Goal: Task Accomplishment & Management: Use online tool/utility

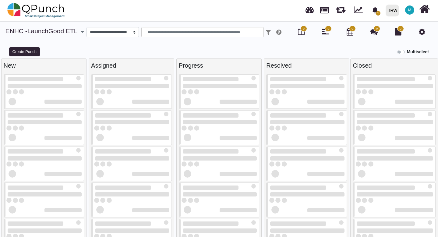
select select
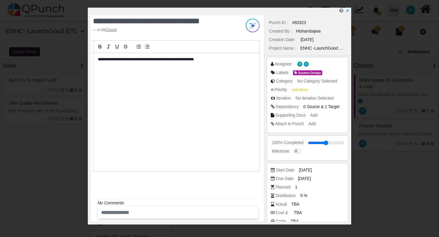
click at [171, 215] on input "text" at bounding box center [168, 213] width 138 height 10
click at [348, 9] on icon "x" at bounding box center [347, 11] width 5 height 5
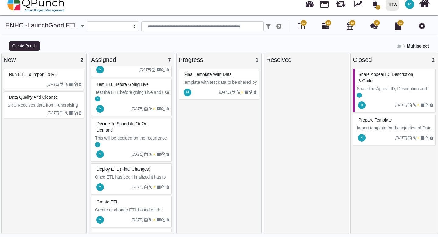
scroll to position [58, 0]
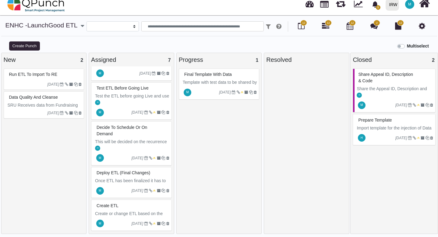
click at [119, 144] on p "This will be decided on the recurrence of this campaign (Monthly/half yearly)" at bounding box center [132, 145] width 74 height 13
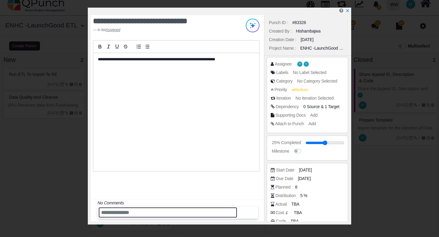
click at [155, 217] on input "text" at bounding box center [168, 213] width 138 height 10
click at [126, 212] on input "**********" at bounding box center [168, 213] width 138 height 10
click at [182, 212] on input "**********" at bounding box center [168, 213] width 138 height 10
type input "**********"
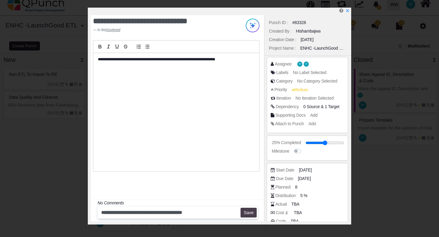
click at [247, 212] on button "Save" at bounding box center [248, 213] width 16 height 10
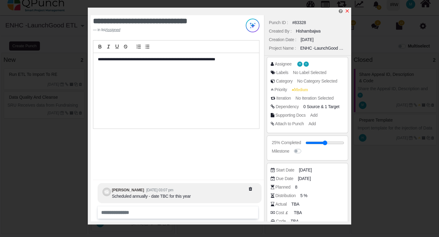
click at [347, 10] on icon "x" at bounding box center [347, 11] width 5 height 5
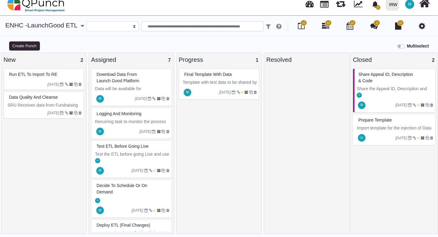
click at [303, 25] on span "12" at bounding box center [303, 23] width 7 height 6
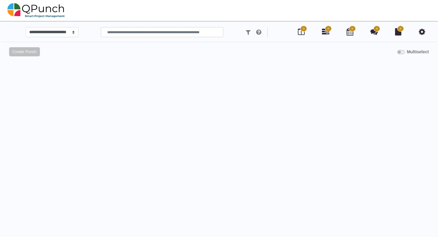
scroll to position [6, 0]
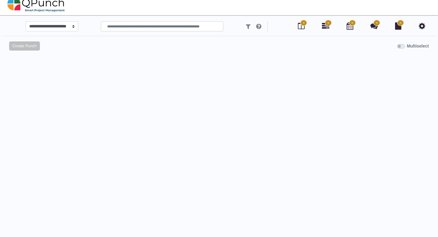
select select
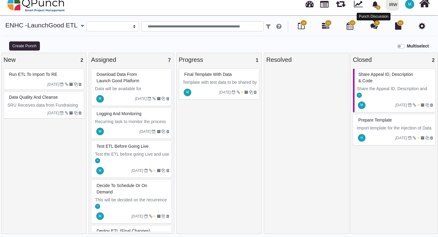
click at [376, 26] on icon at bounding box center [374, 25] width 7 height 7
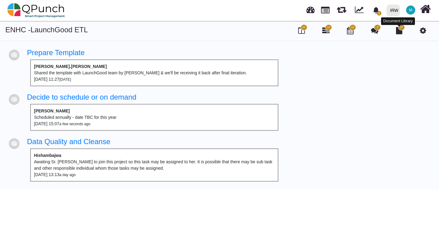
click at [398, 29] on icon at bounding box center [399, 30] width 6 height 7
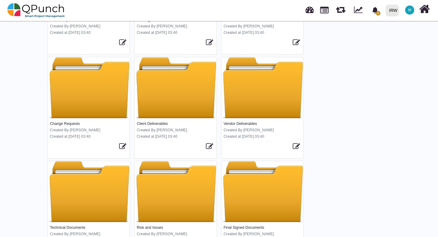
scroll to position [268, 0]
